Goal: Information Seeking & Learning: Learn about a topic

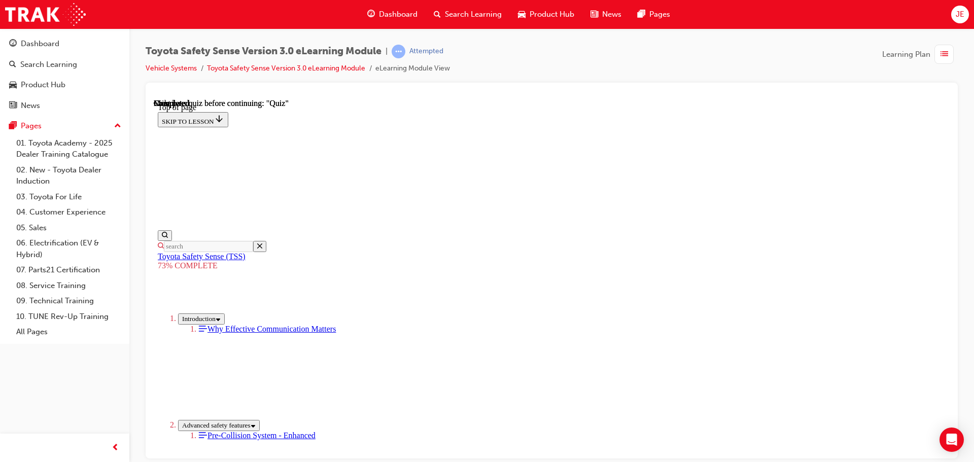
scroll to position [2619, 0]
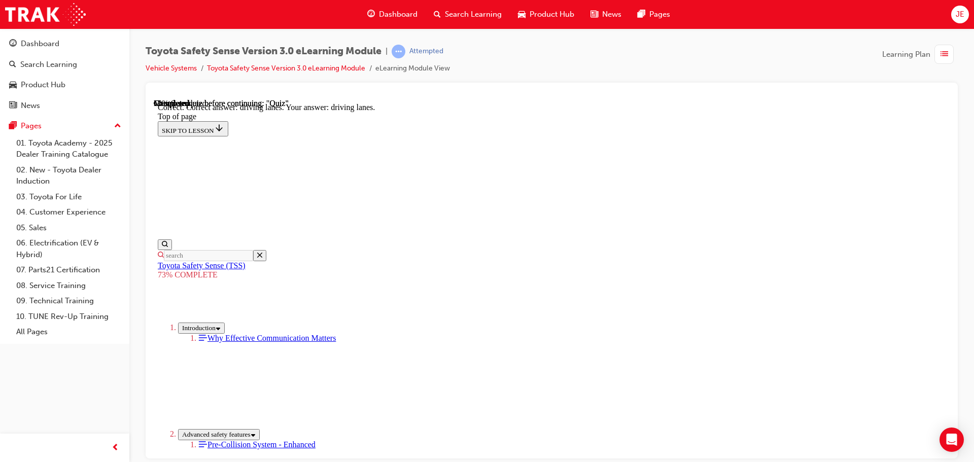
scroll to position [244, 0]
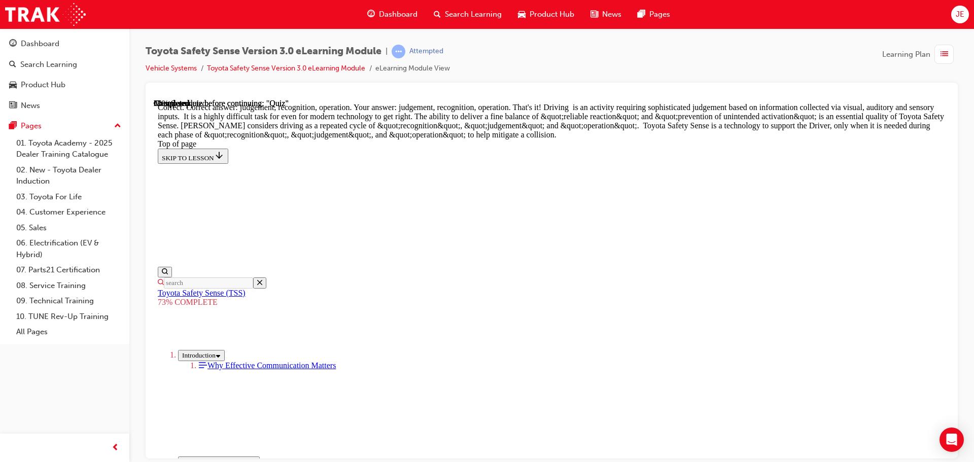
scroll to position [524, 0]
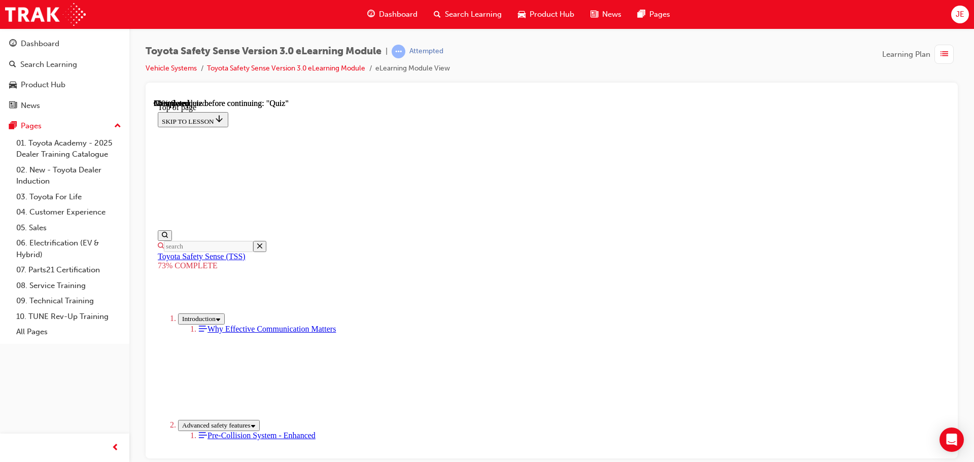
scroll to position [229, 0]
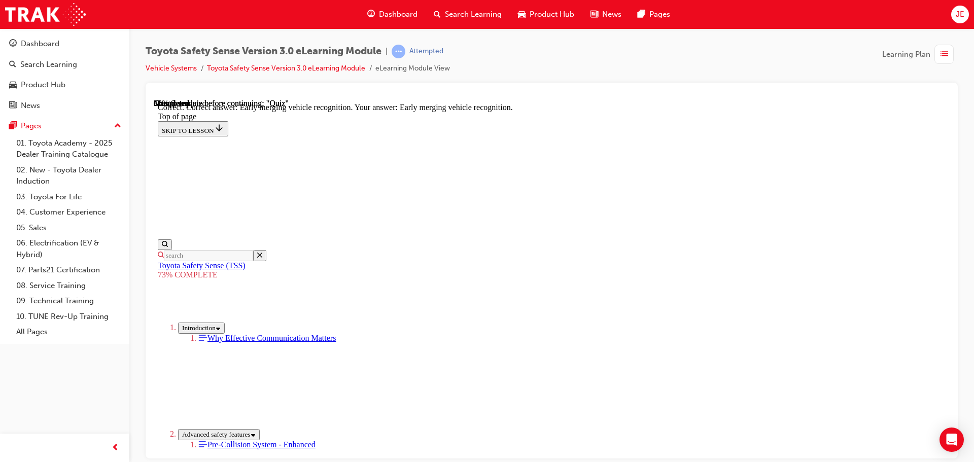
scroll to position [261, 0]
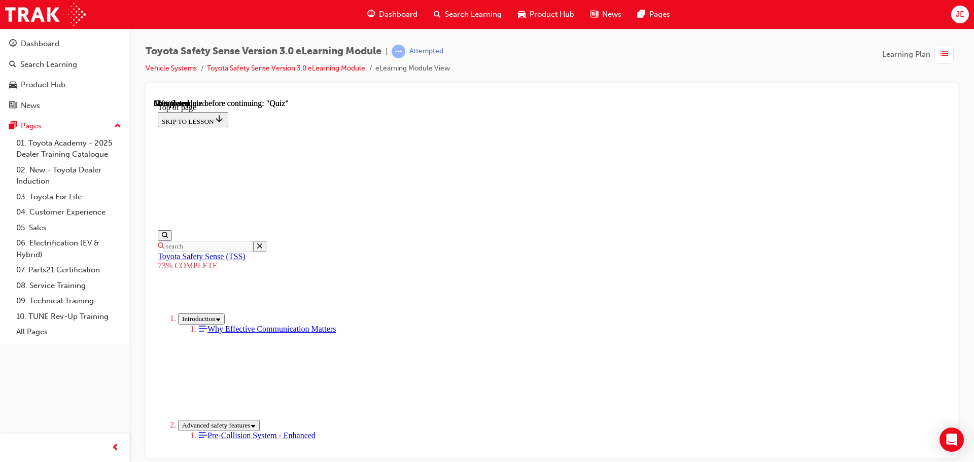
scroll to position [189, 0]
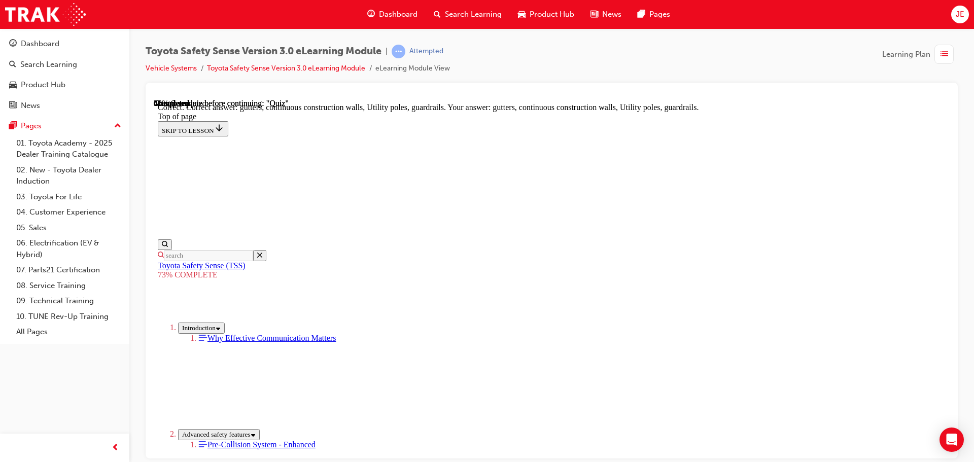
scroll to position [285, 0]
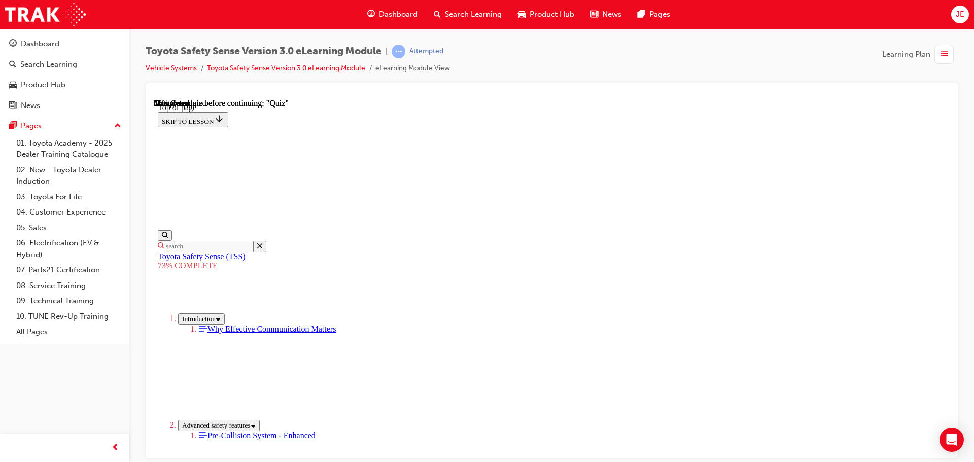
scroll to position [189, 0]
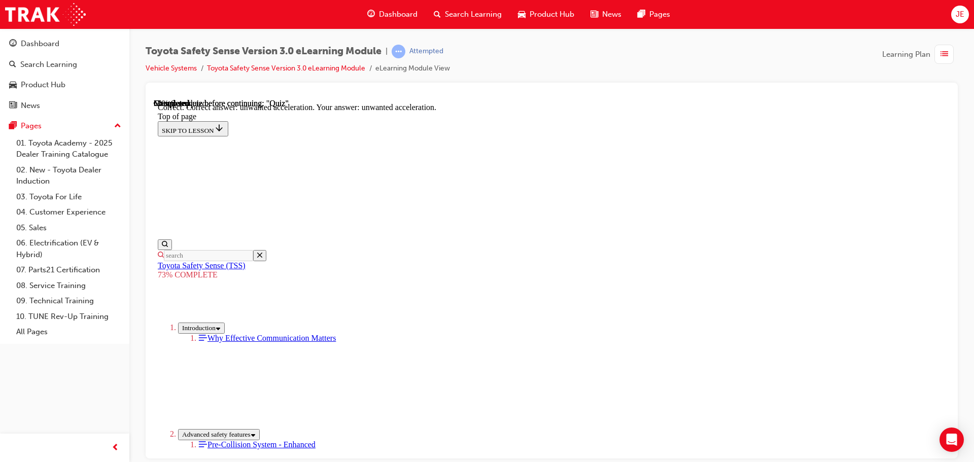
scroll to position [261, 0]
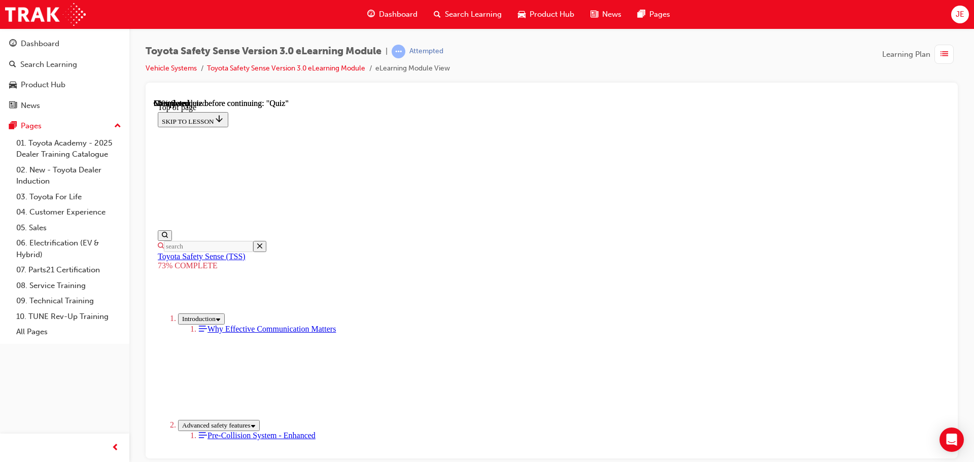
scroll to position [240, 0]
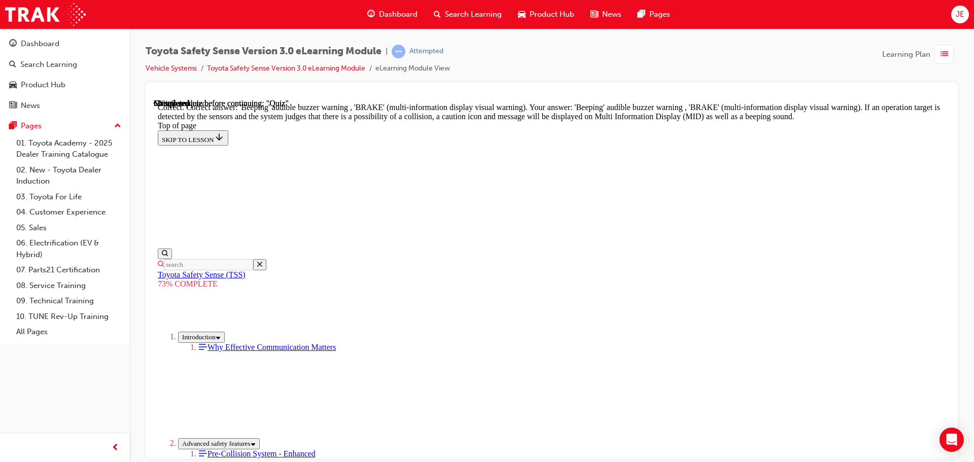
scroll to position [363, 0]
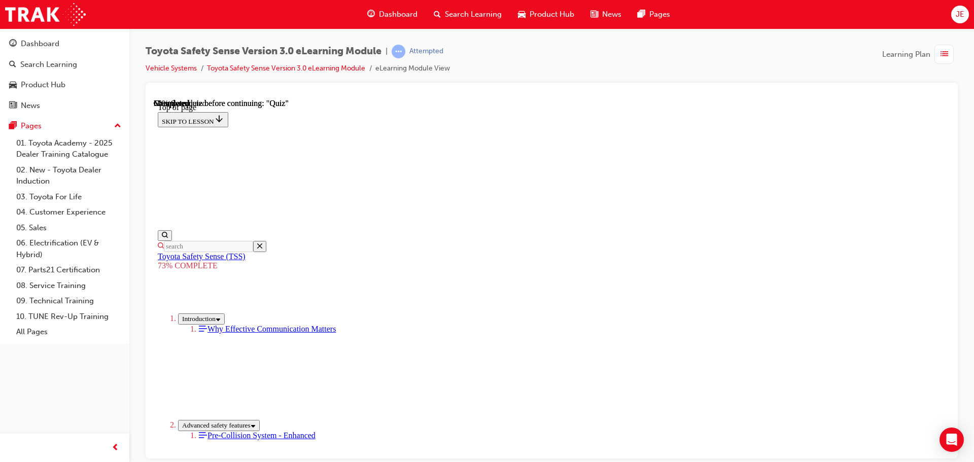
scroll to position [114, 0]
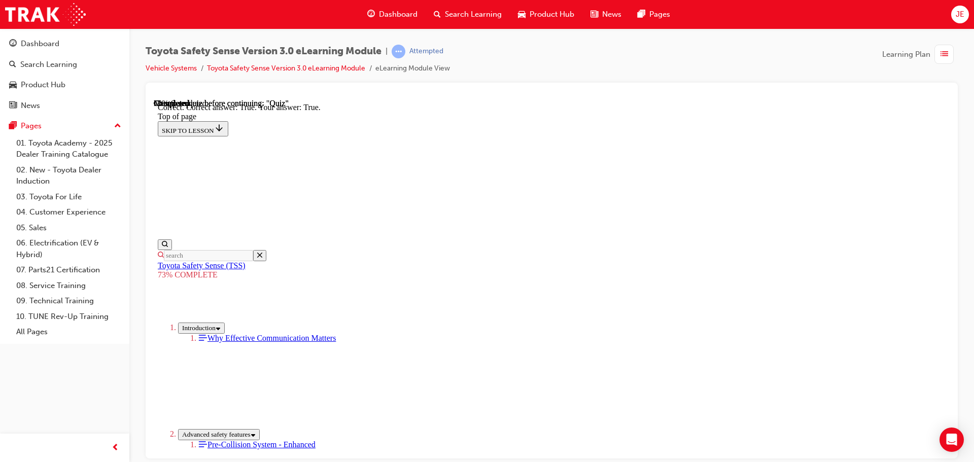
scroll to position [146, 0]
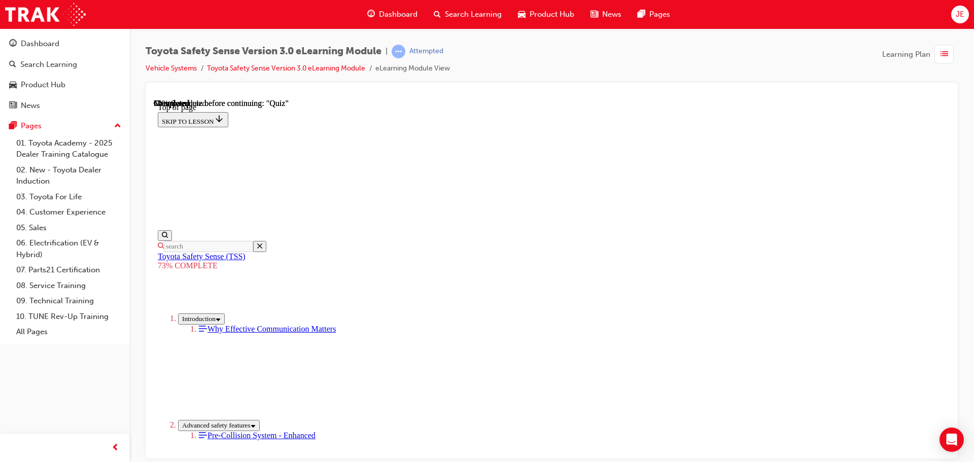
scroll to position [96, 0]
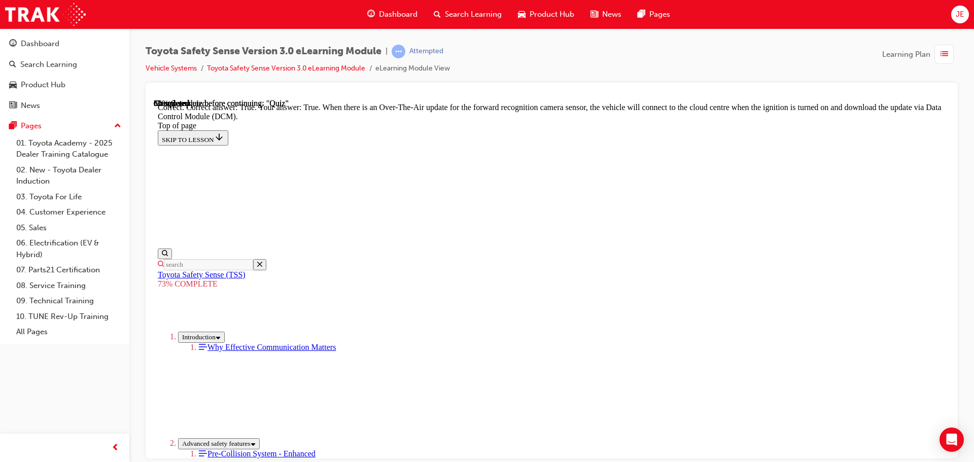
scroll to position [202, 0]
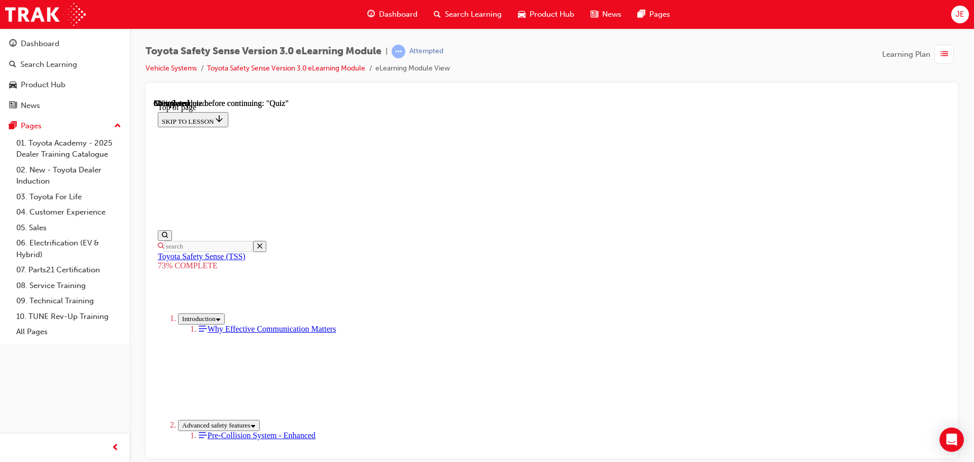
scroll to position [191, 0]
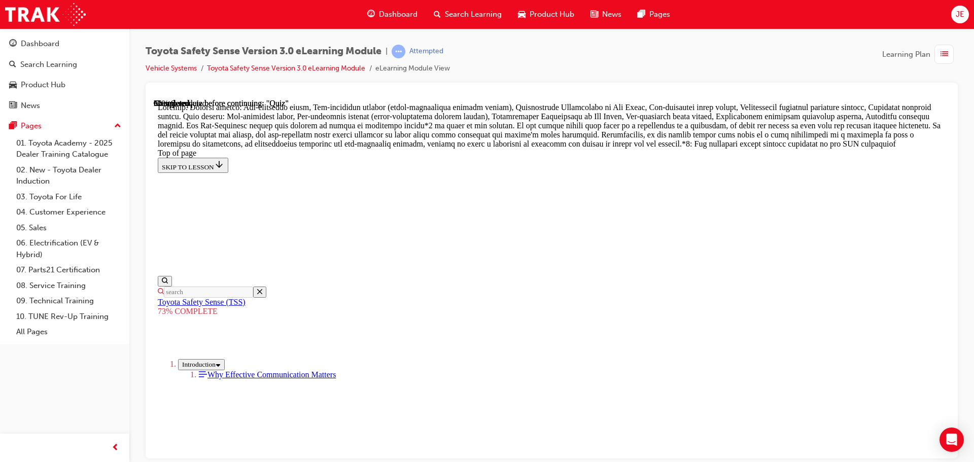
scroll to position [596, 0]
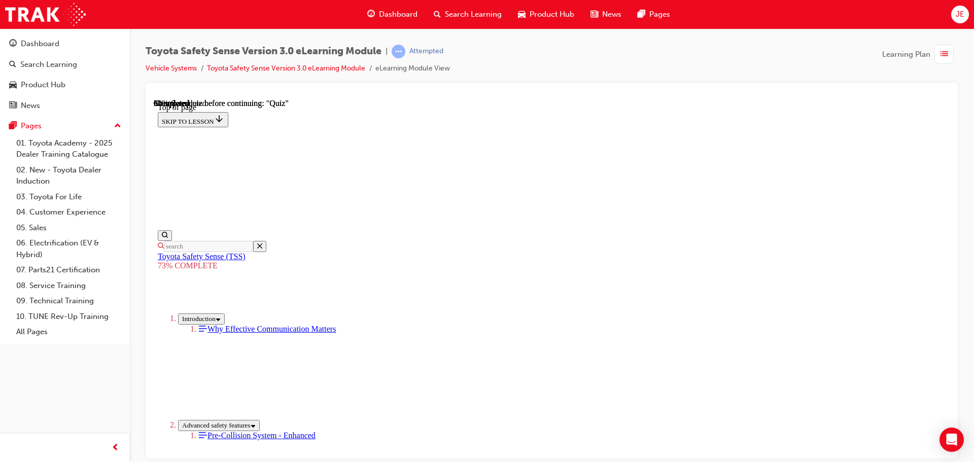
scroll to position [139, 0]
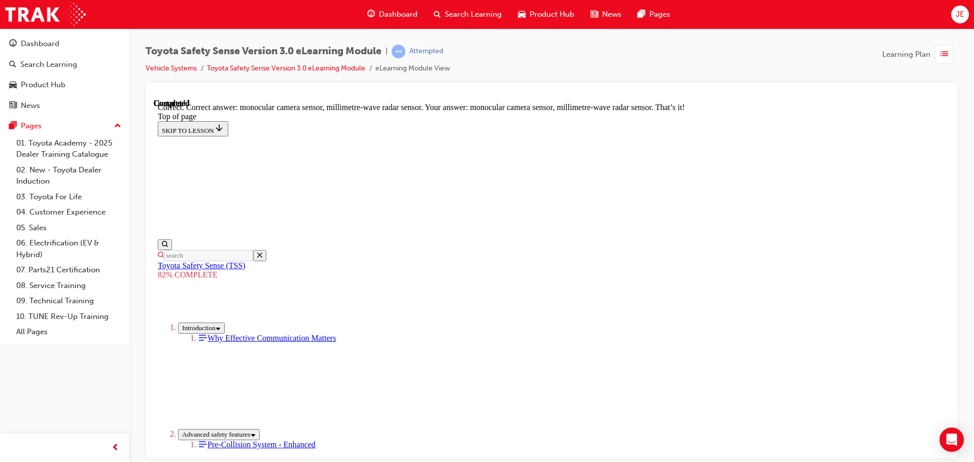
scroll to position [352, 0]
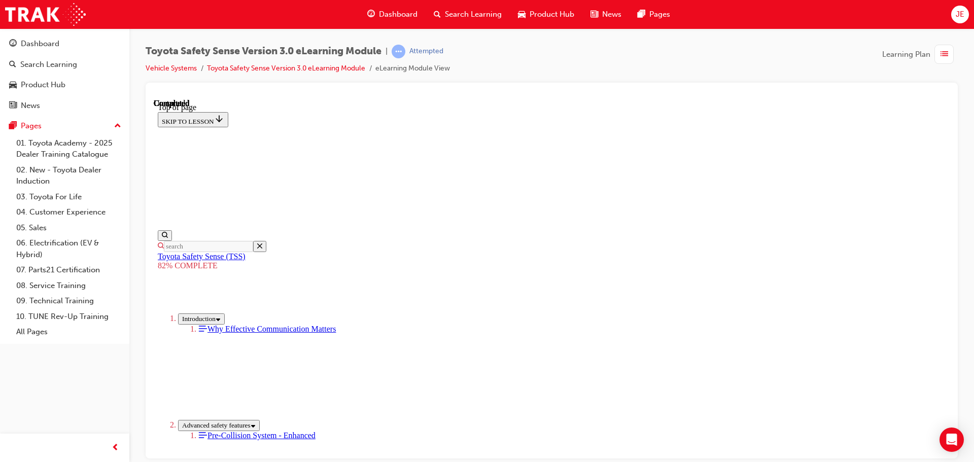
scroll to position [160, 0]
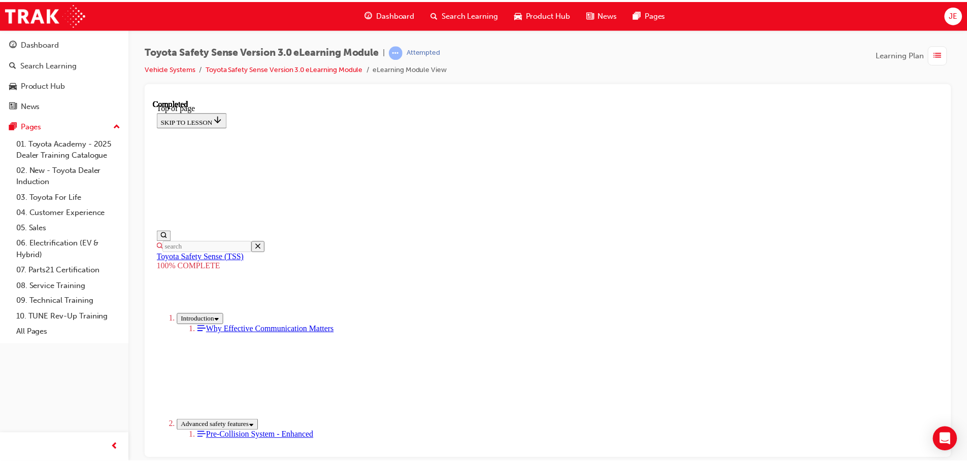
scroll to position [447, 0]
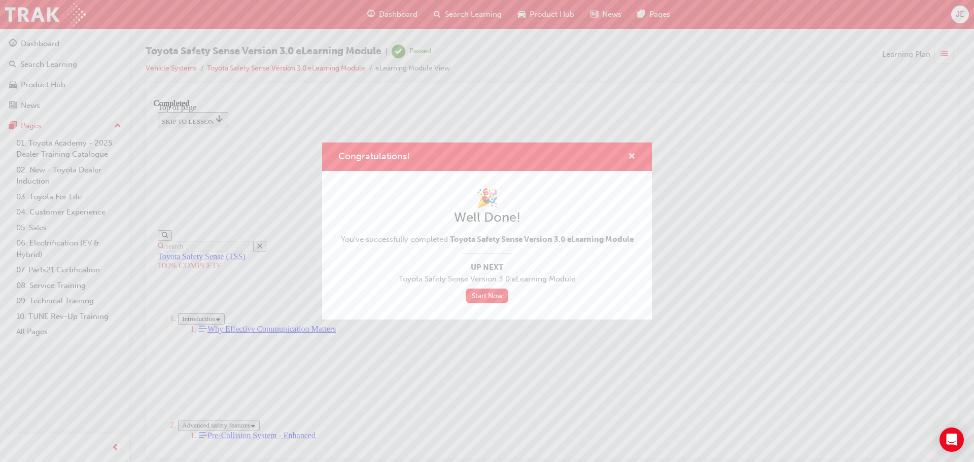
click at [632, 156] on span "cross-icon" at bounding box center [632, 157] width 8 height 9
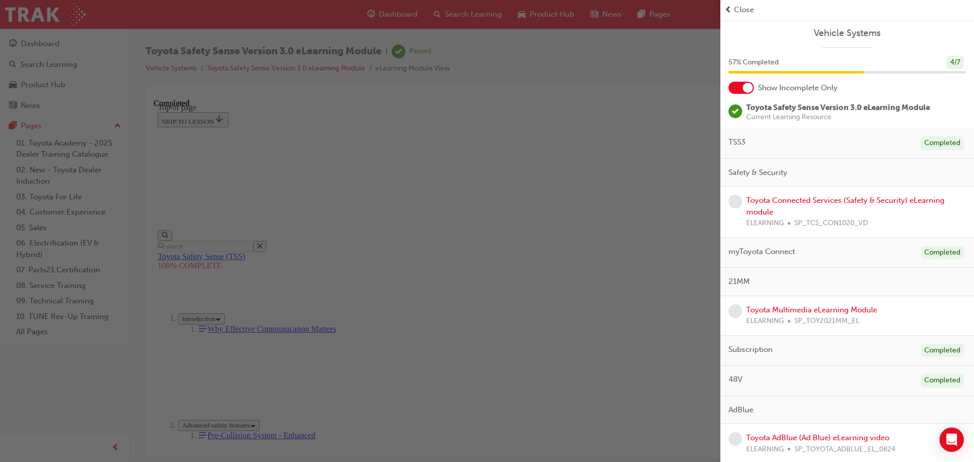
click at [744, 8] on span "Close" at bounding box center [744, 10] width 20 height 12
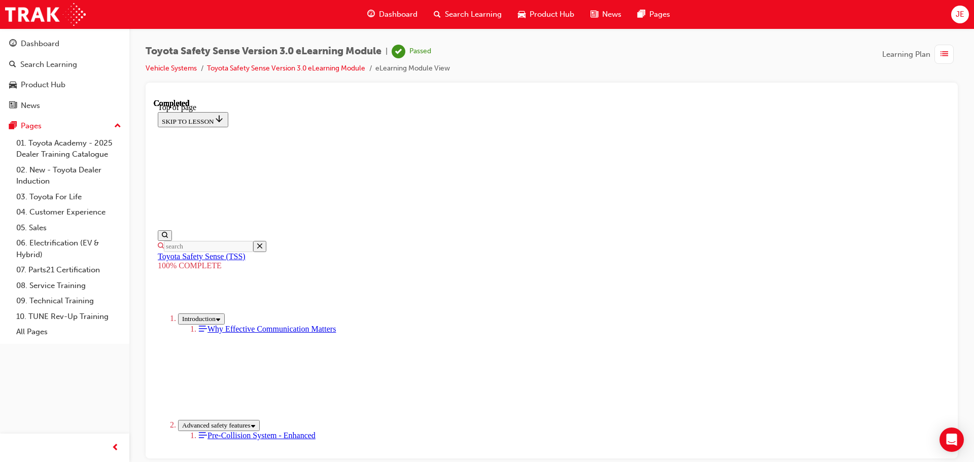
click at [396, 12] on span "Dashboard" at bounding box center [398, 15] width 39 height 12
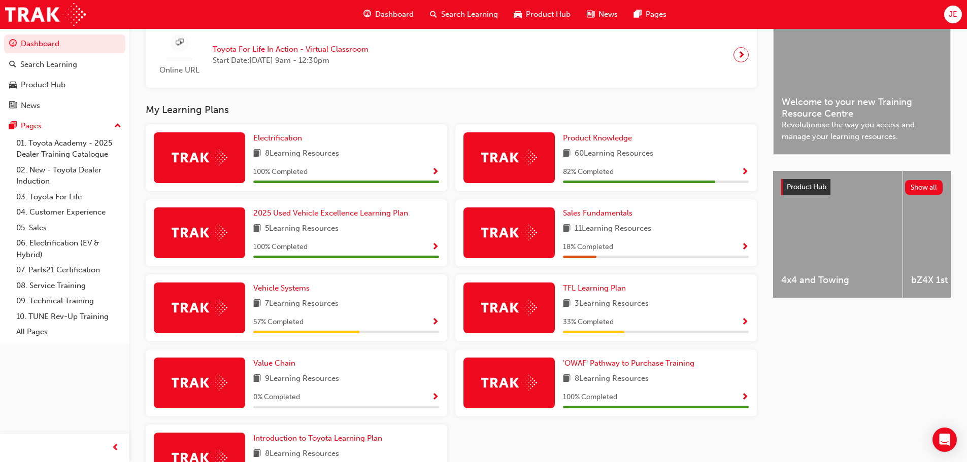
scroll to position [304, 0]
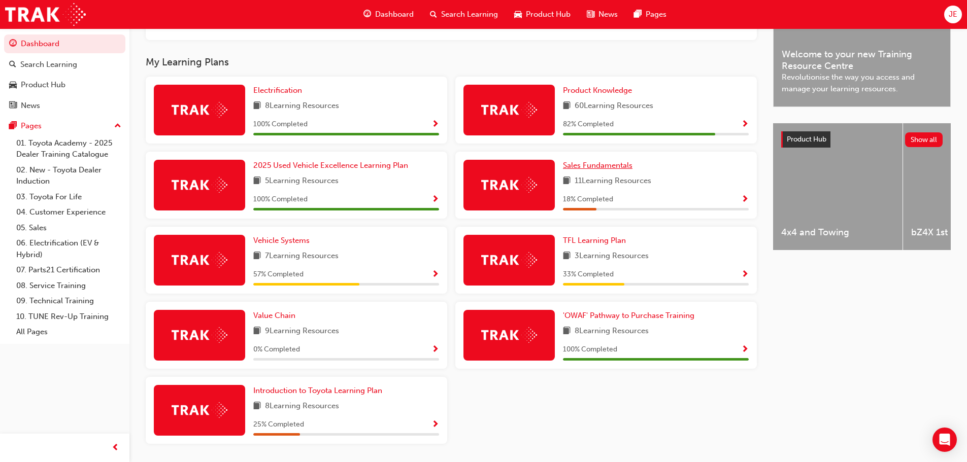
click at [610, 168] on span "Sales Fundamentals" at bounding box center [598, 165] width 70 height 9
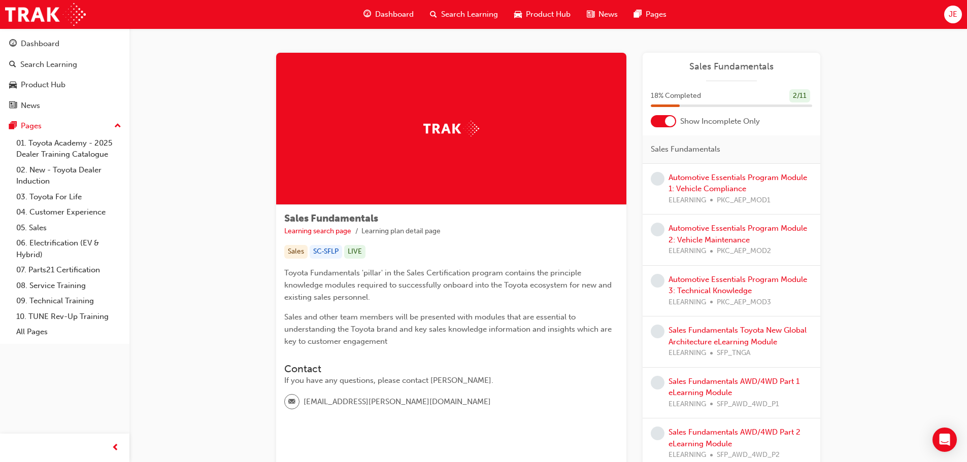
click at [390, 11] on span "Dashboard" at bounding box center [394, 15] width 39 height 12
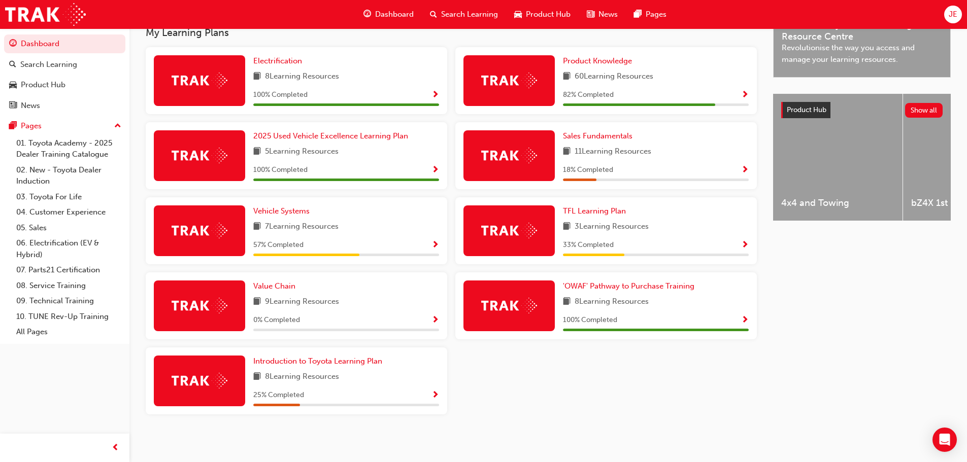
scroll to position [340, 0]
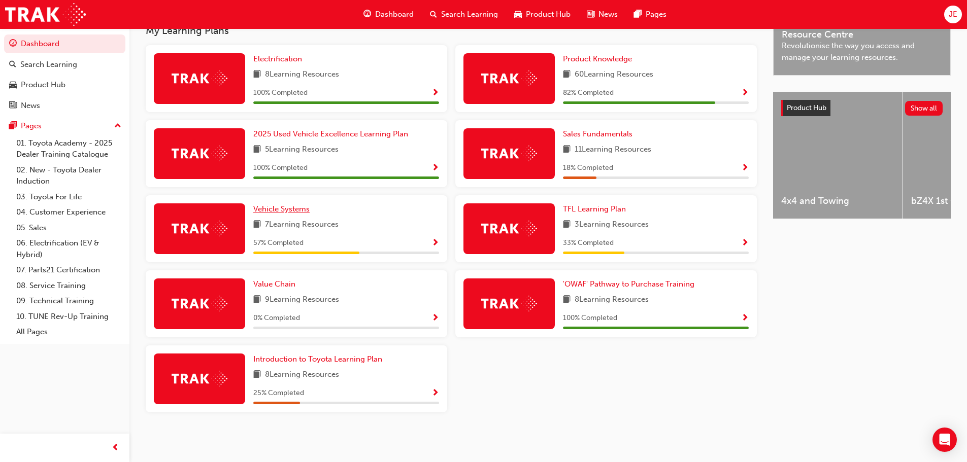
click at [299, 207] on span "Vehicle Systems" at bounding box center [281, 209] width 56 height 9
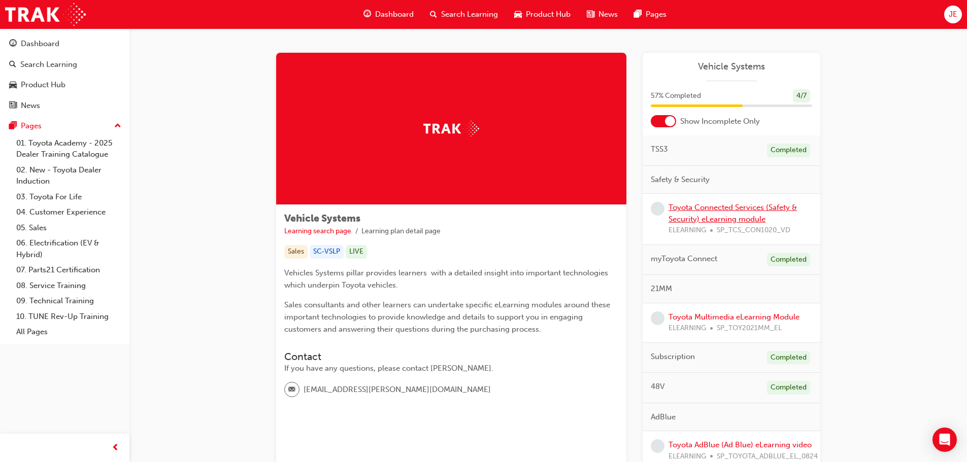
click at [713, 206] on link "Toyota Connected Services (Safety & Security) eLearning module" at bounding box center [732, 213] width 128 height 21
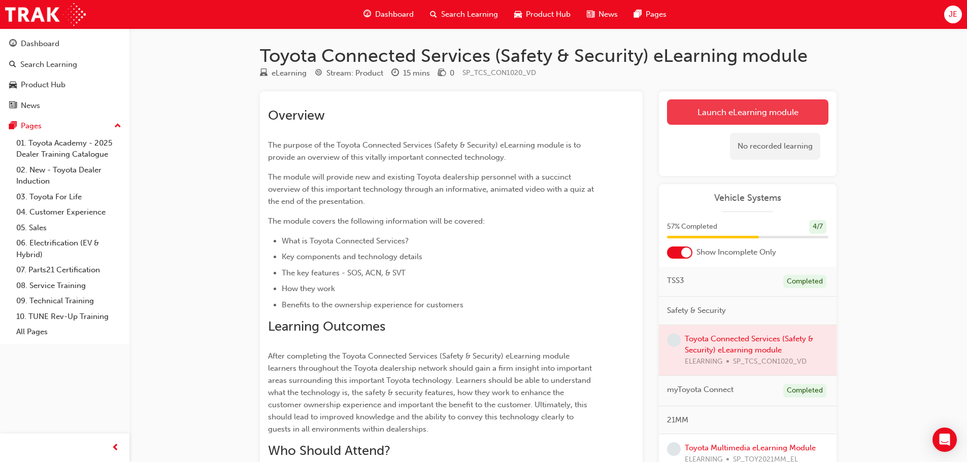
click at [711, 111] on link "Launch eLearning module" at bounding box center [747, 111] width 161 height 25
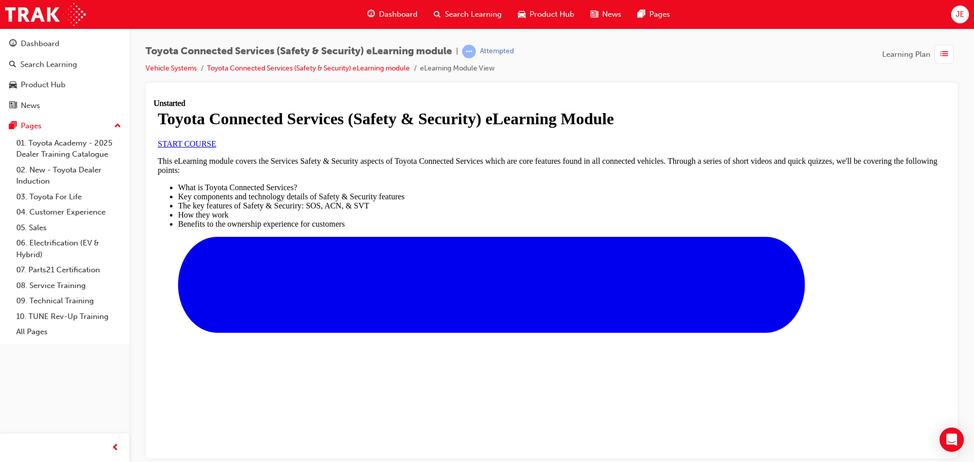
click at [216, 148] on span "START COURSE" at bounding box center [187, 143] width 58 height 9
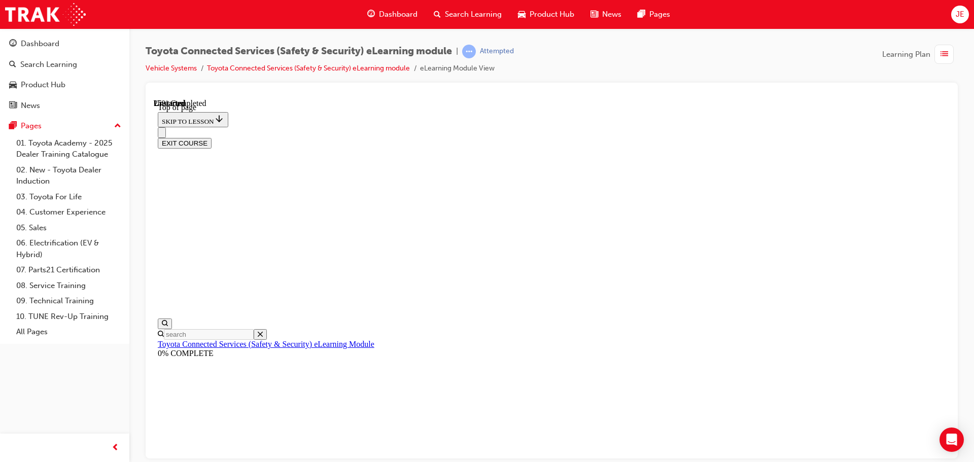
scroll to position [31, 0]
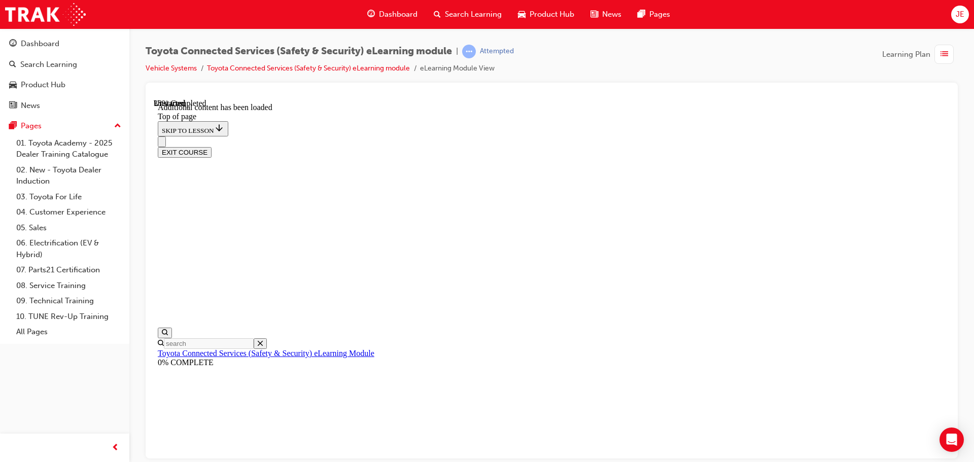
scroll to position [301, 0]
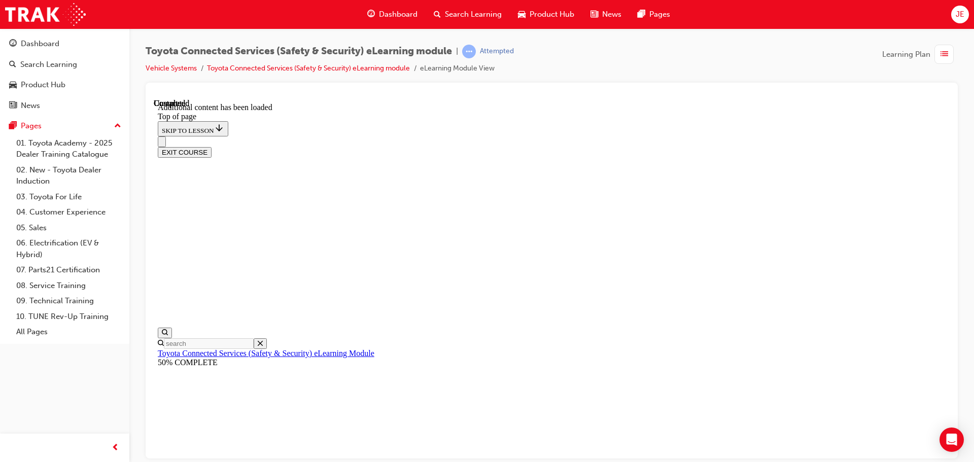
scroll to position [695, 0]
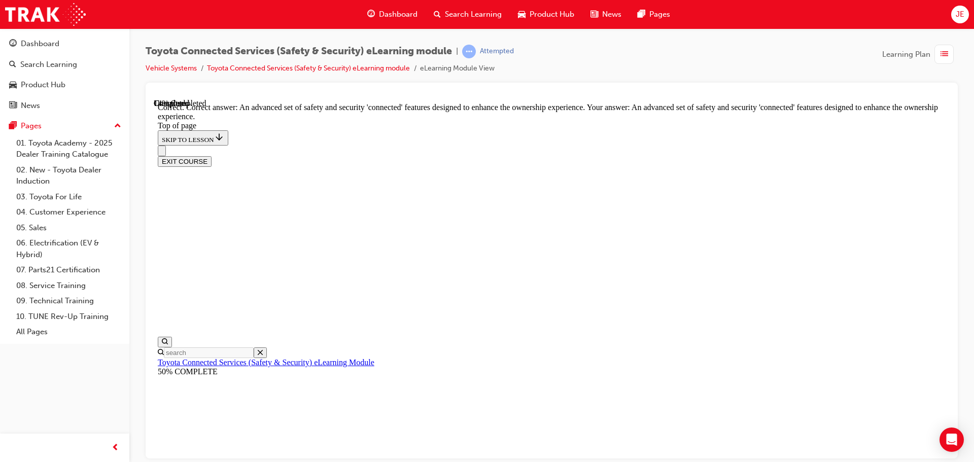
scroll to position [233, 0]
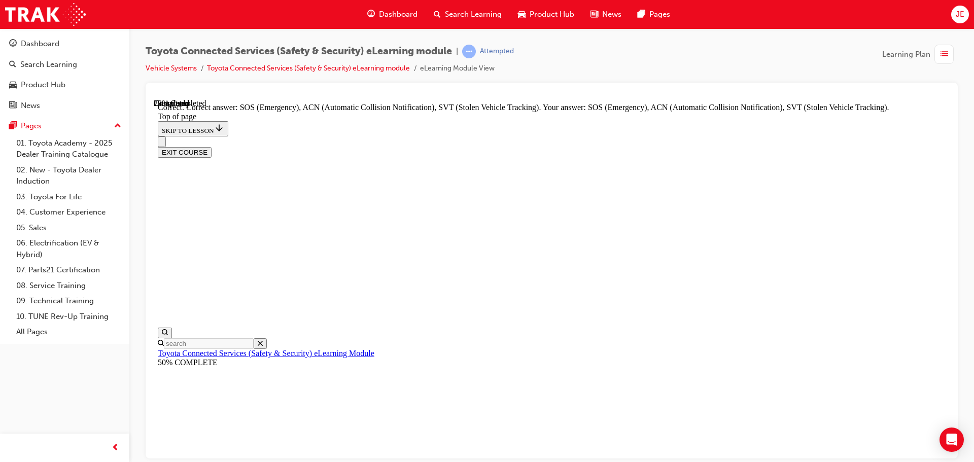
scroll to position [261, 0]
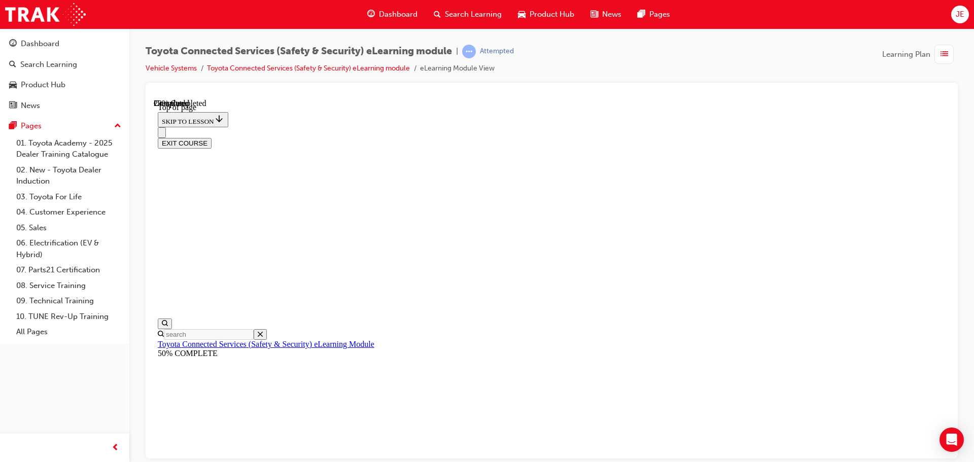
scroll to position [132, 0]
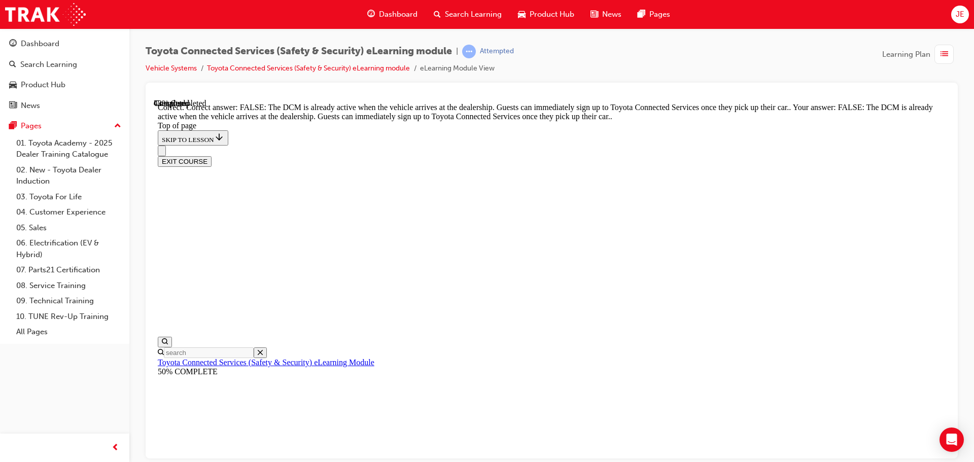
scroll to position [193, 0]
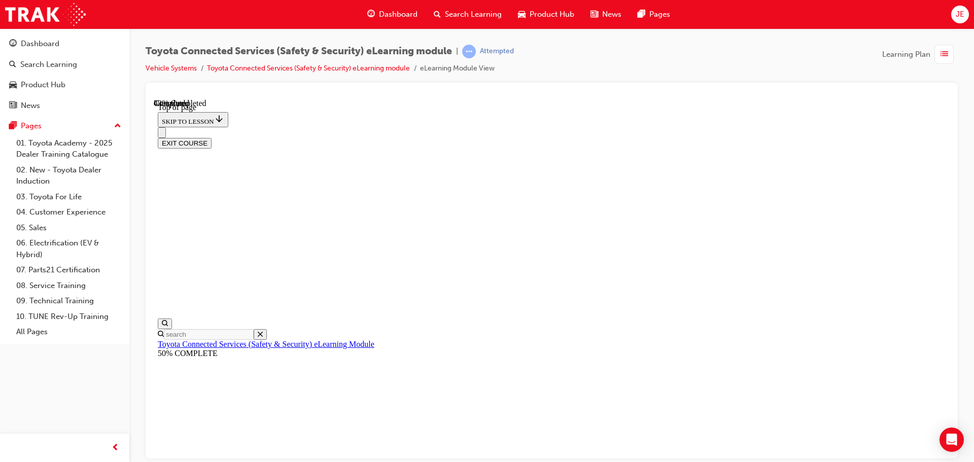
scroll to position [131, 0]
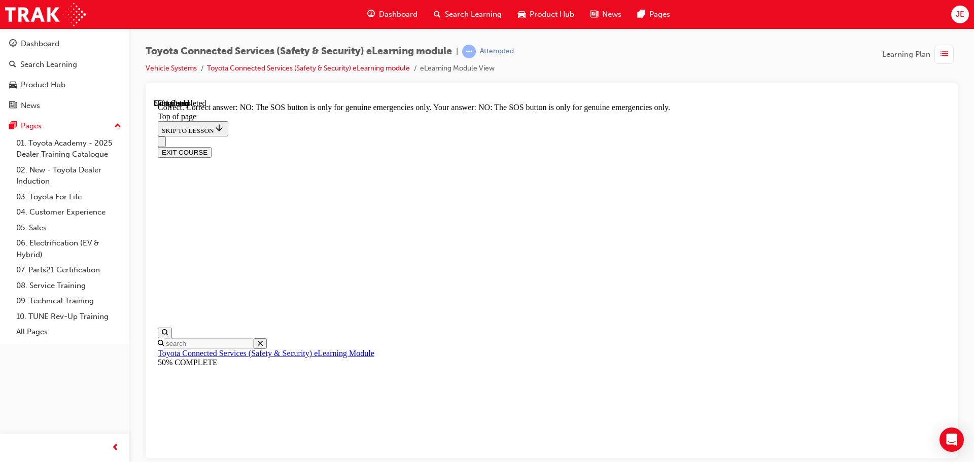
scroll to position [163, 0]
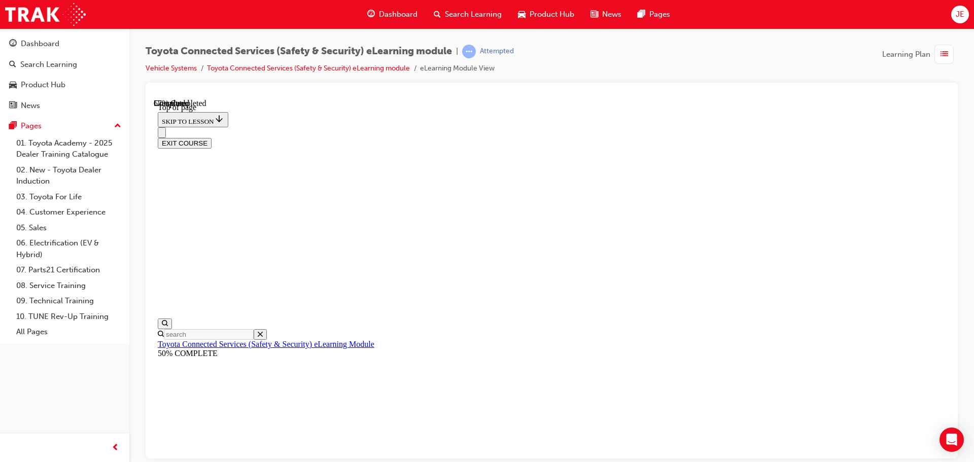
scroll to position [132, 0]
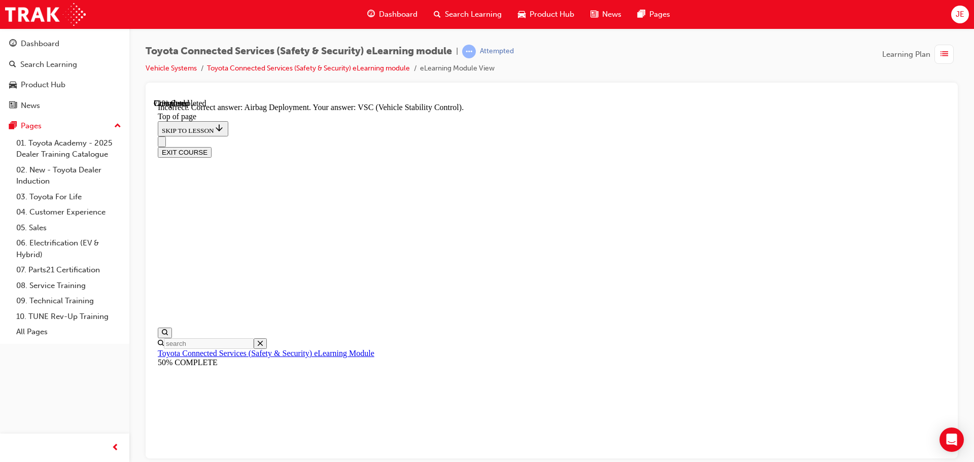
scroll to position [210, 0]
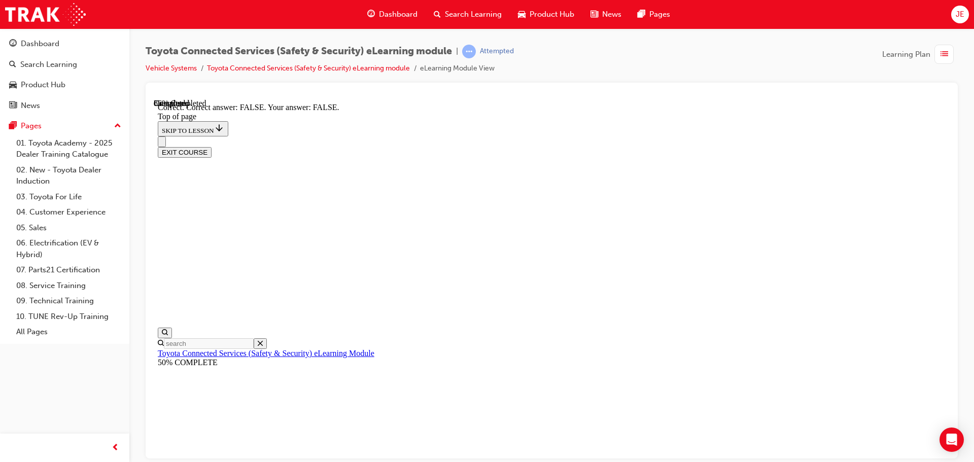
scroll to position [163, 0]
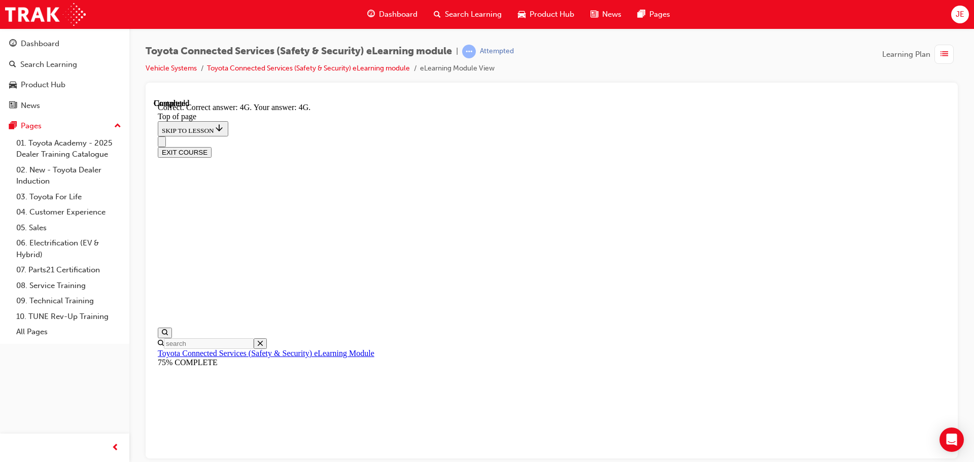
scroll to position [227, 0]
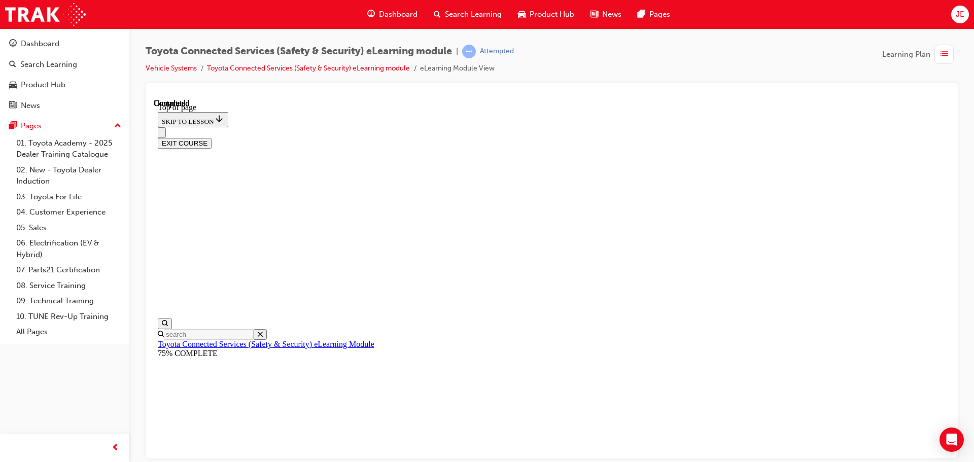
scroll to position [191, 0]
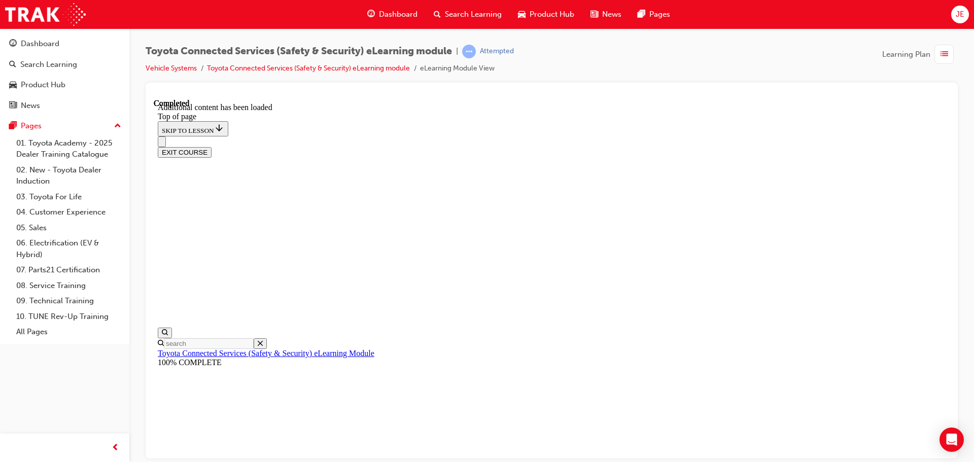
scroll to position [312, 0]
click at [212, 147] on button "EXIT COURSE" at bounding box center [185, 152] width 54 height 11
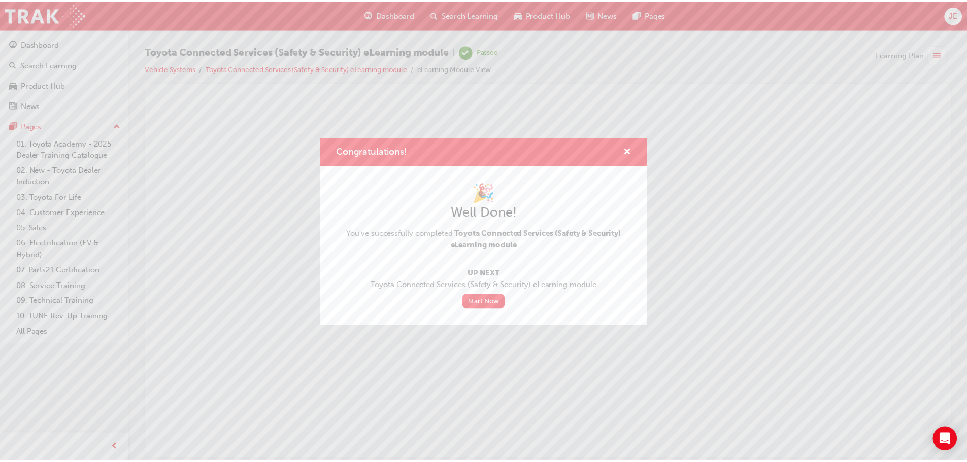
scroll to position [0, 0]
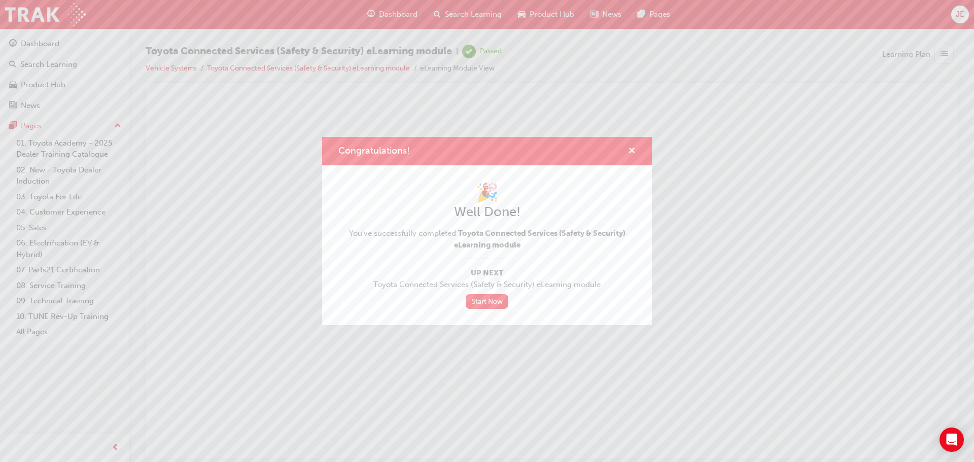
click at [631, 149] on span "cross-icon" at bounding box center [632, 151] width 8 height 9
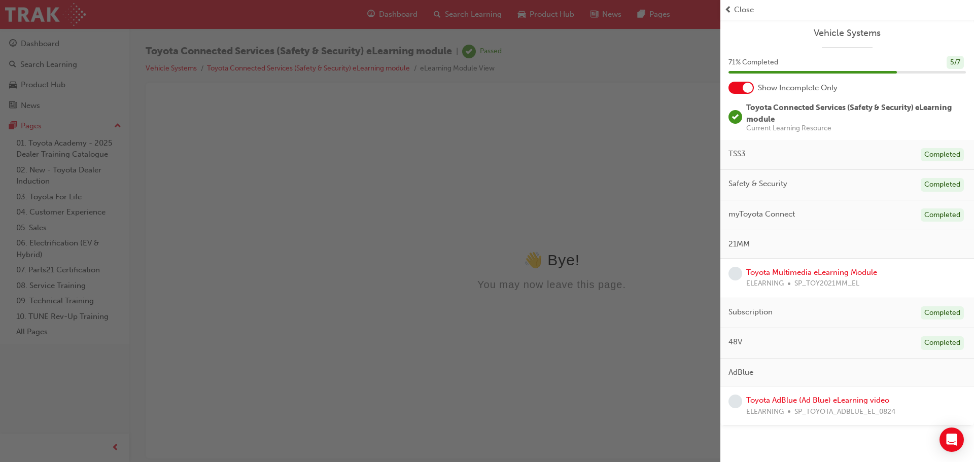
click at [741, 8] on span "Close" at bounding box center [744, 10] width 20 height 12
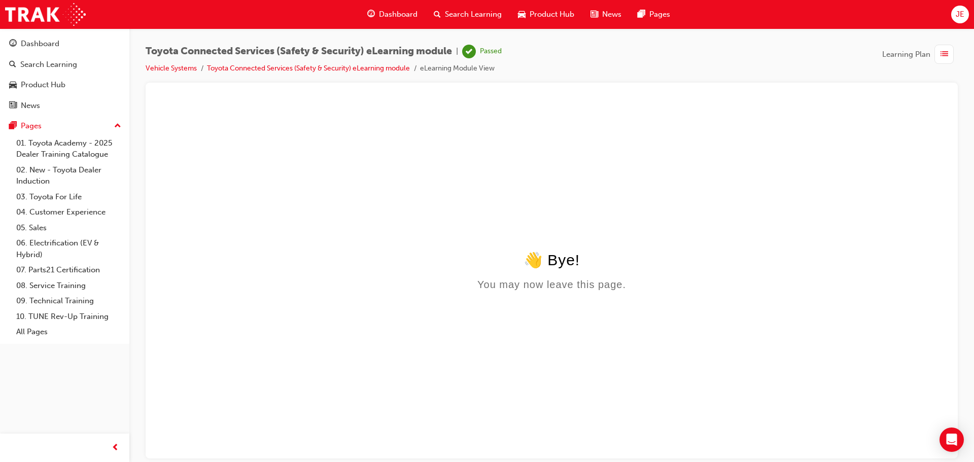
click at [394, 12] on span "Dashboard" at bounding box center [398, 15] width 39 height 12
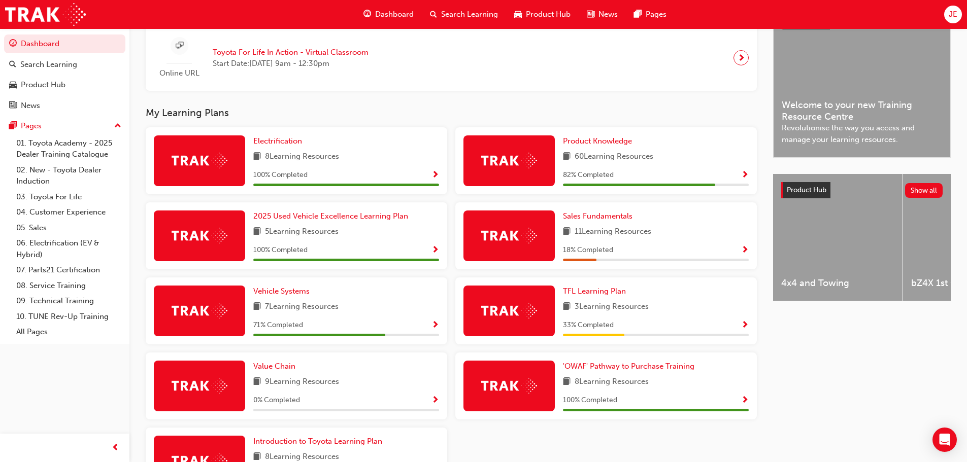
scroll to position [304, 0]
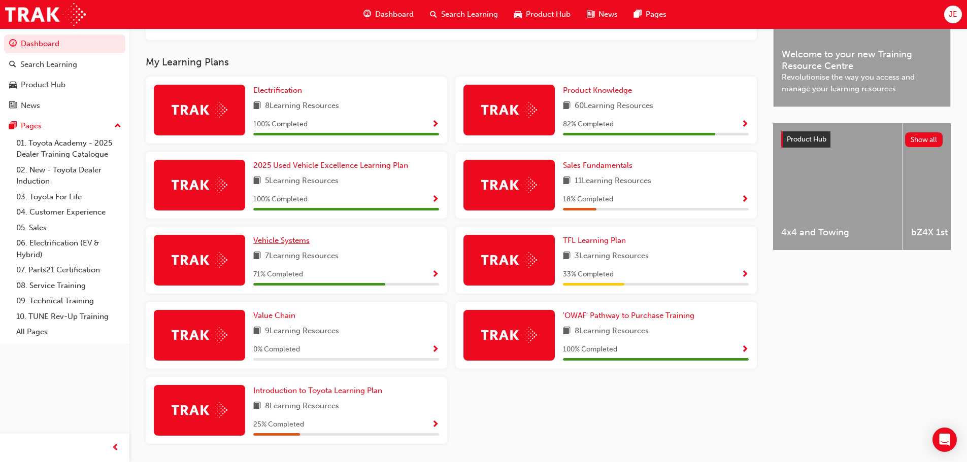
click at [297, 245] on span "Vehicle Systems" at bounding box center [281, 240] width 56 height 9
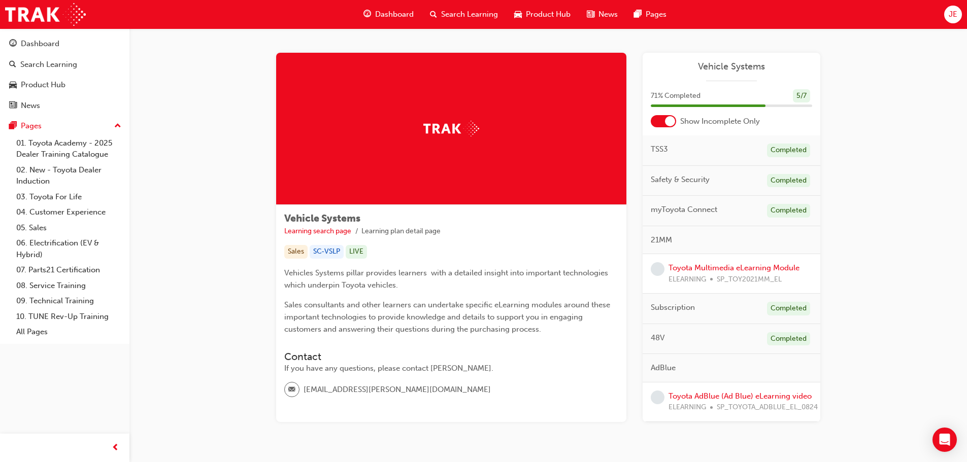
scroll to position [34, 0]
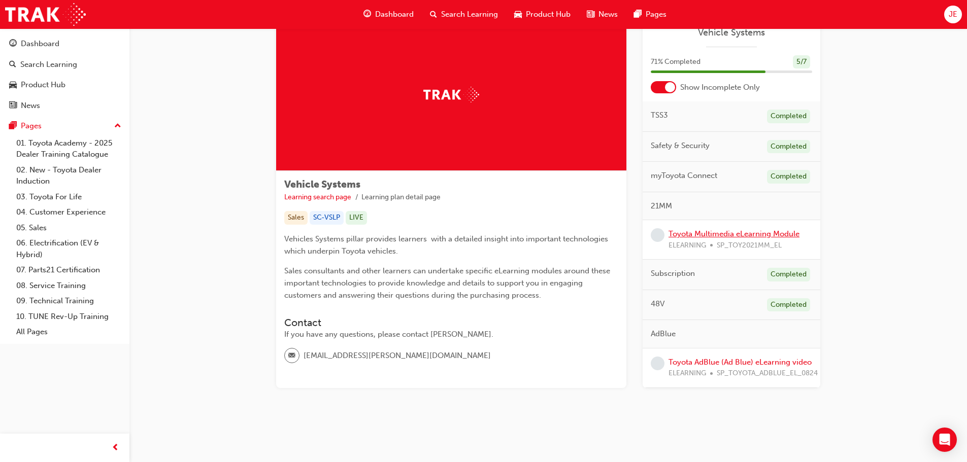
click at [702, 236] on link "Toyota Multimedia eLearning Module" at bounding box center [733, 233] width 131 height 9
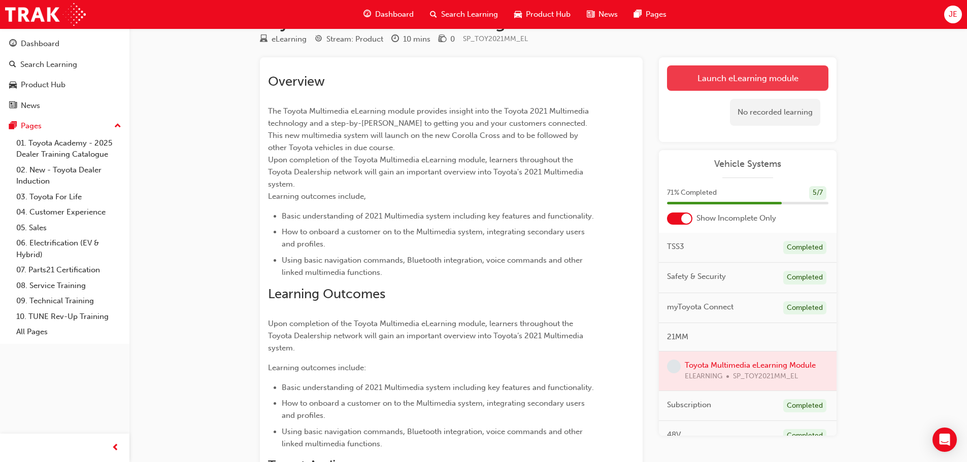
click at [703, 75] on link "Launch eLearning module" at bounding box center [747, 77] width 161 height 25
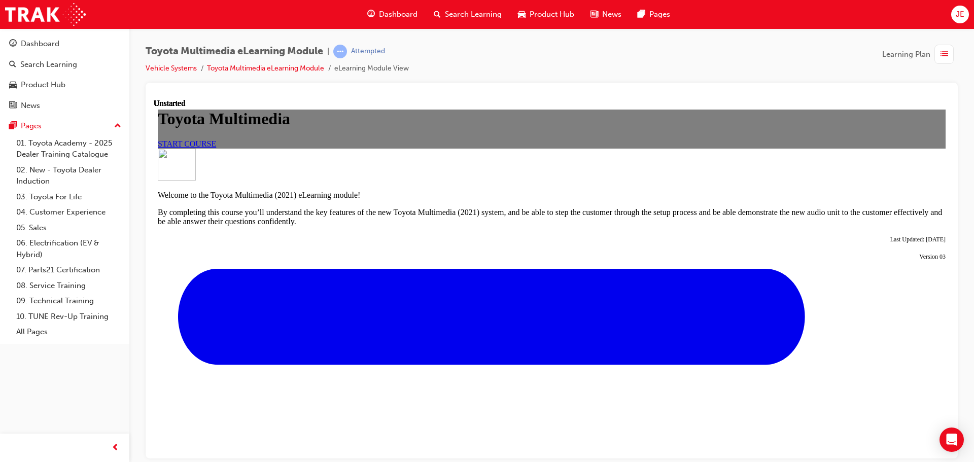
click at [216, 148] on span "START COURSE" at bounding box center [187, 143] width 58 height 9
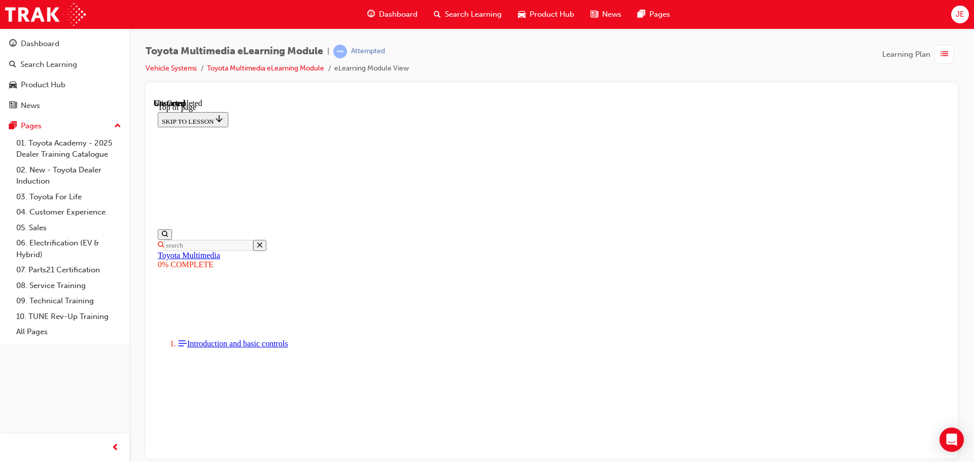
scroll to position [183, 0]
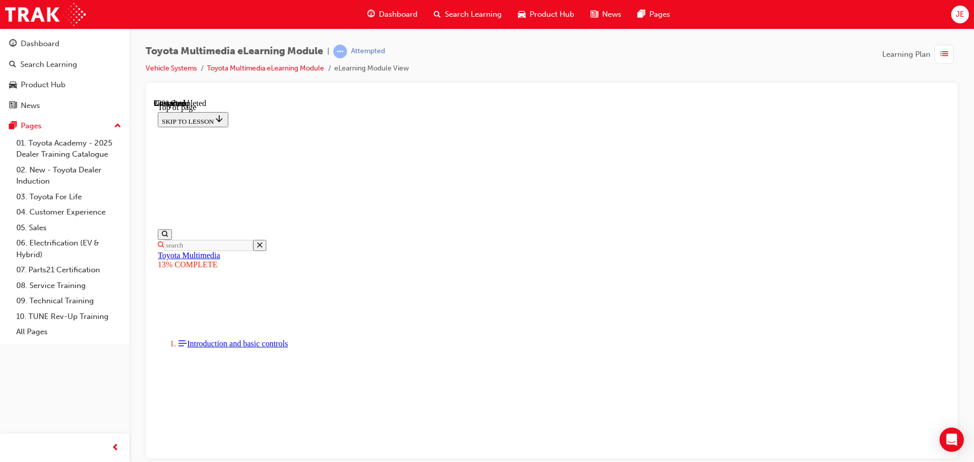
scroll to position [285, 0]
